Goal: Navigation & Orientation: Find specific page/section

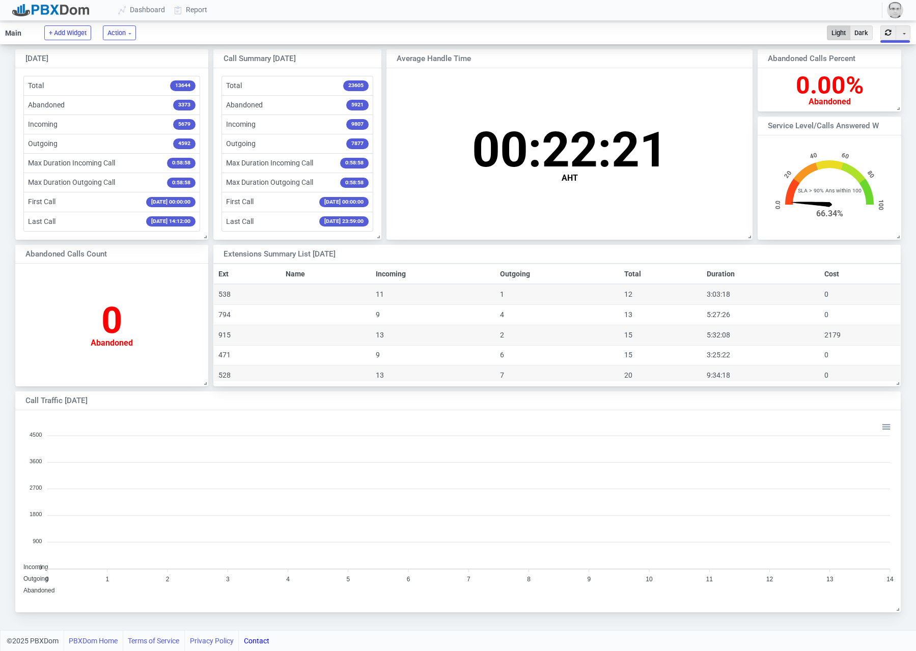
scroll to position [100, 143]
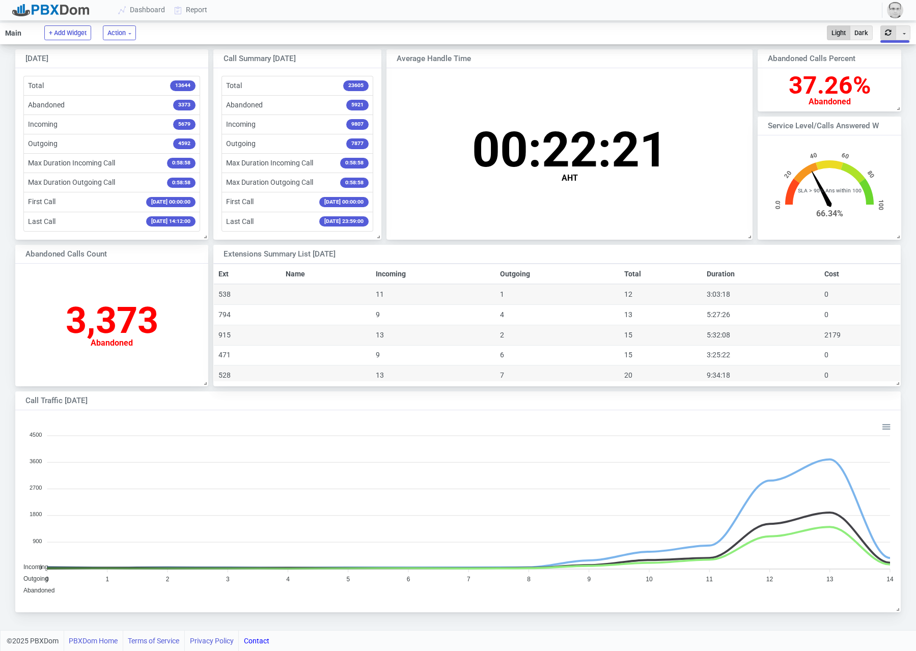
click at [888, 35] on button "button" at bounding box center [888, 32] width 16 height 15
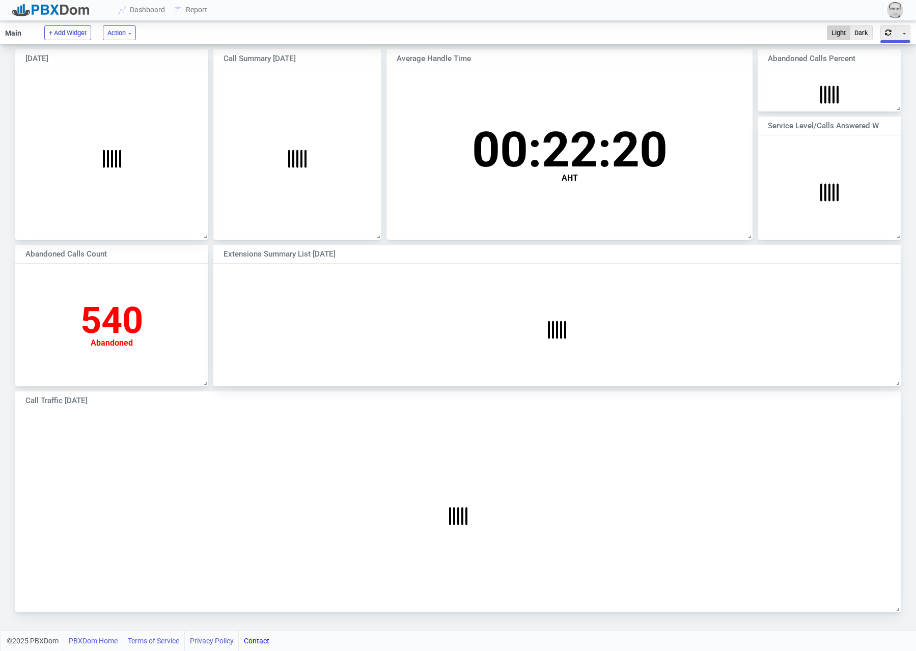
click at [892, 7] on img "button" at bounding box center [895, 10] width 16 height 16
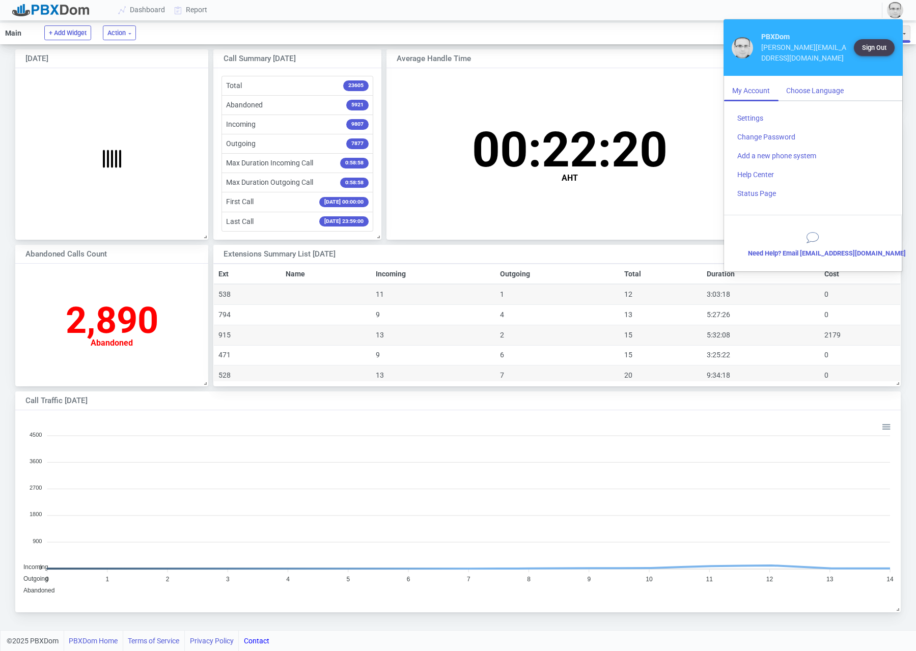
scroll to position [198, 884]
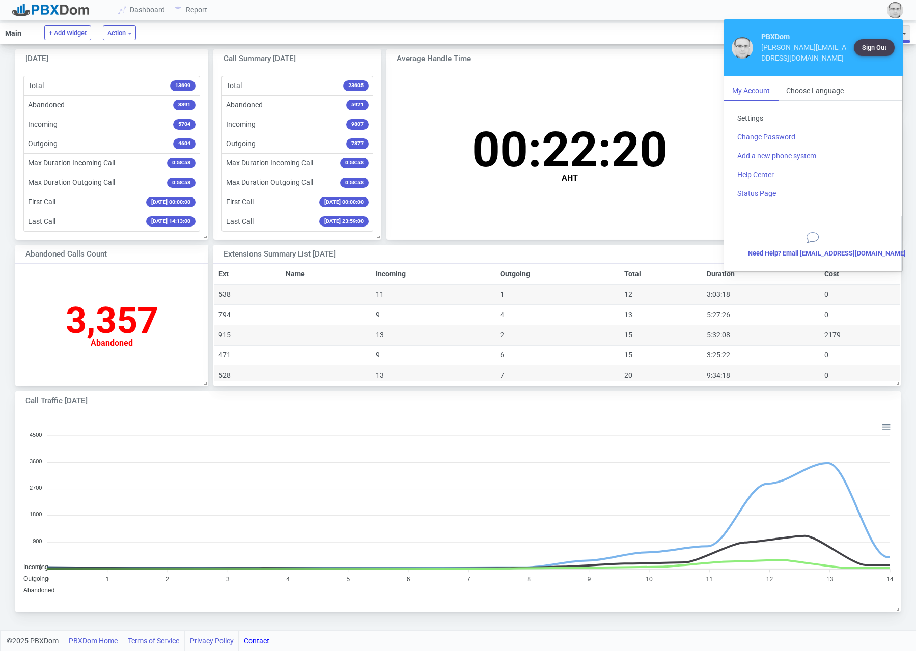
click at [754, 109] on link "Settings" at bounding box center [813, 118] width 168 height 19
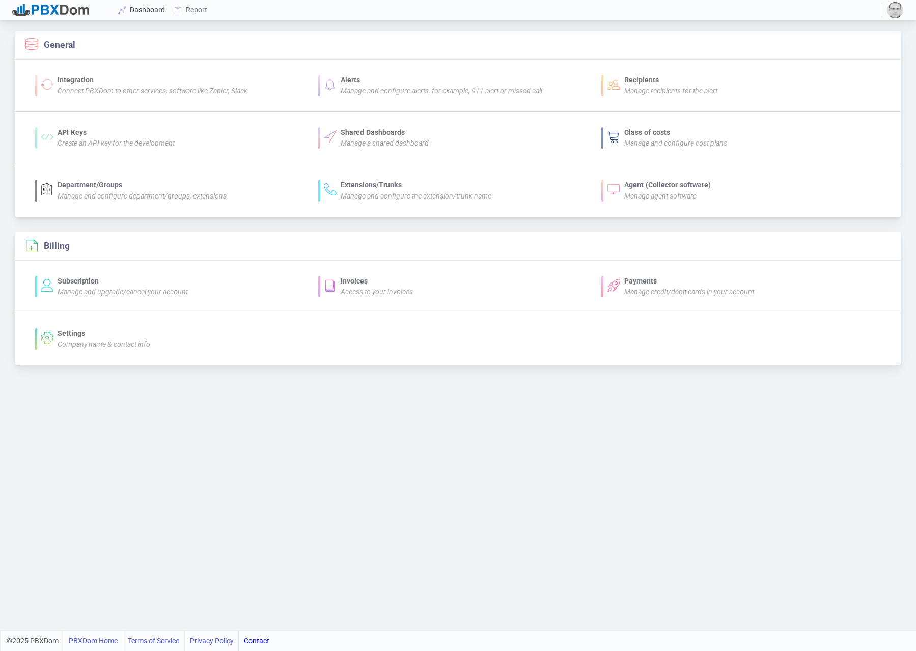
click at [133, 9] on link "Dashboard" at bounding box center [142, 10] width 56 height 19
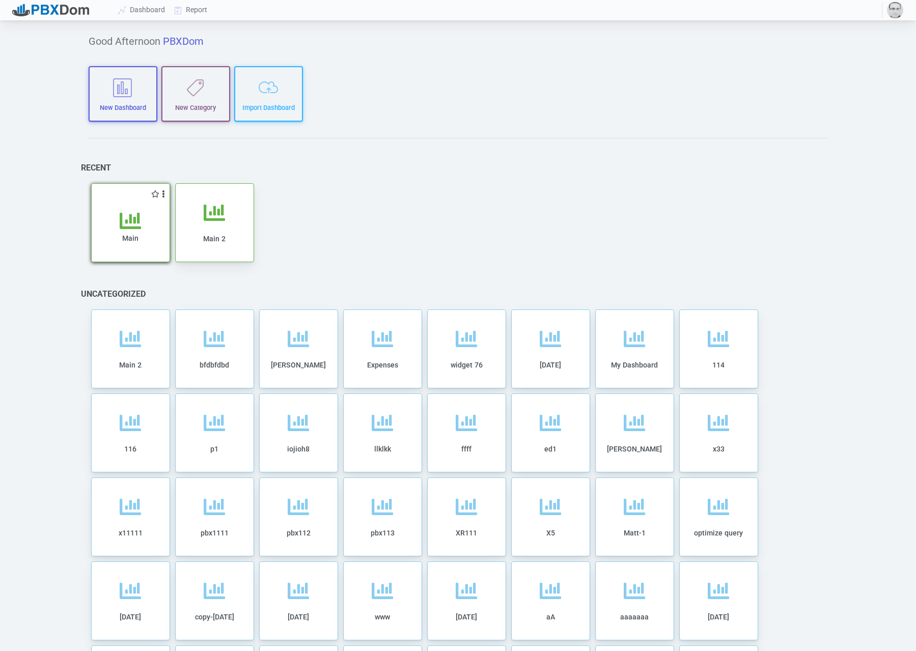
click at [145, 209] on div "Main" at bounding box center [131, 231] width 78 height 62
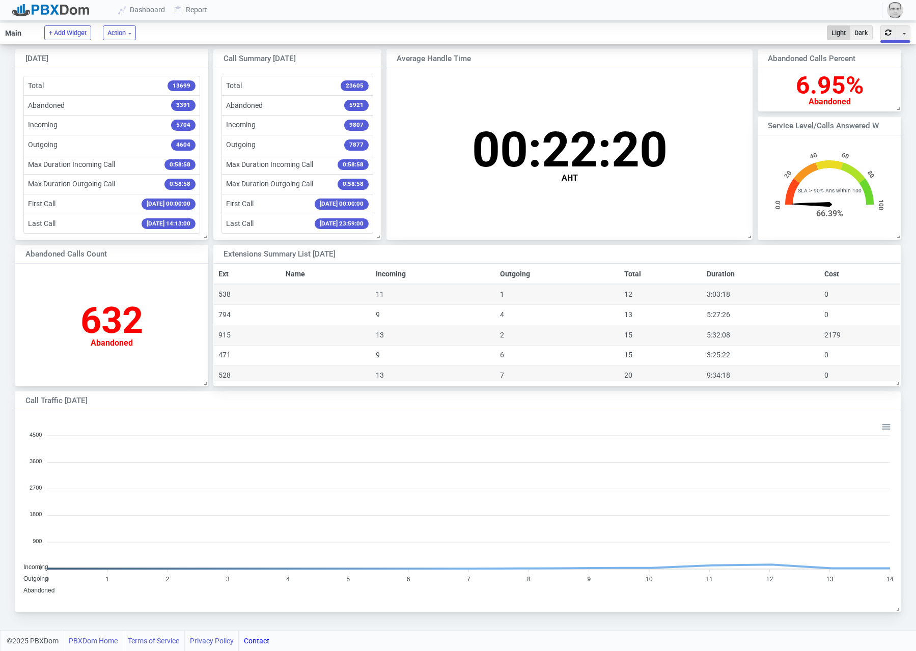
scroll to position [198, 884]
